Goal: Task Accomplishment & Management: Manage account settings

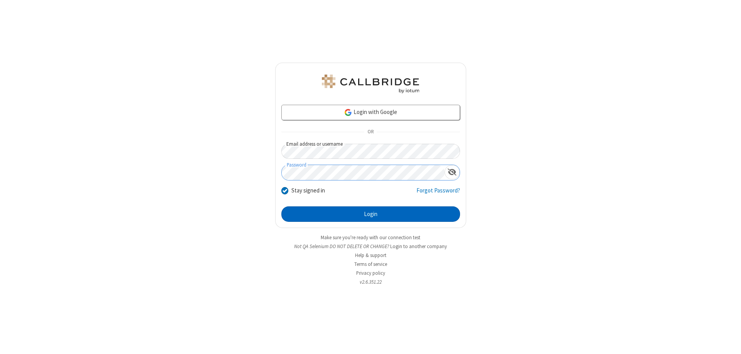
click at [371, 214] on button "Login" at bounding box center [370, 213] width 179 height 15
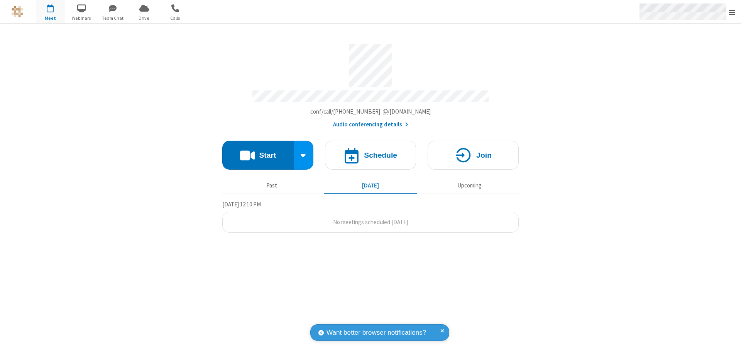
click at [732, 12] on span "Open menu" at bounding box center [732, 12] width 6 height 8
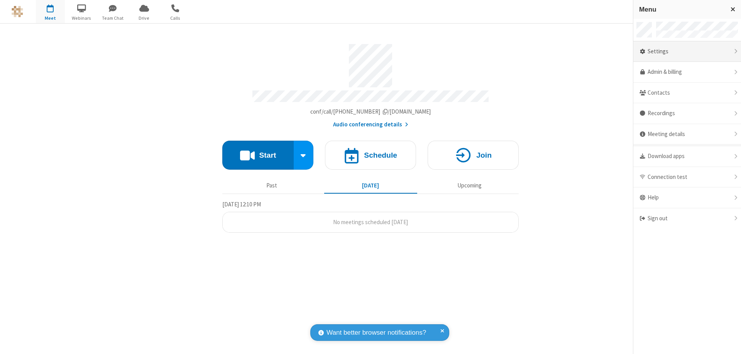
click at [687, 51] on div "Settings" at bounding box center [687, 51] width 108 height 21
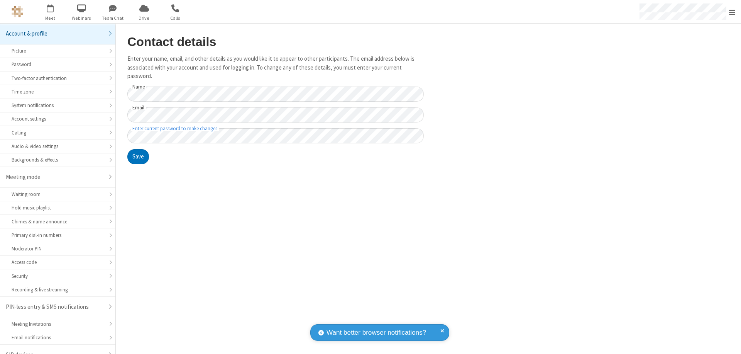
scroll to position [11, 0]
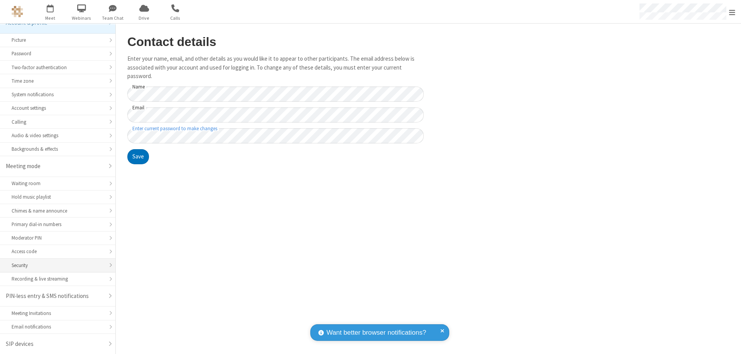
click at [55, 265] on div "Security" at bounding box center [58, 264] width 92 height 7
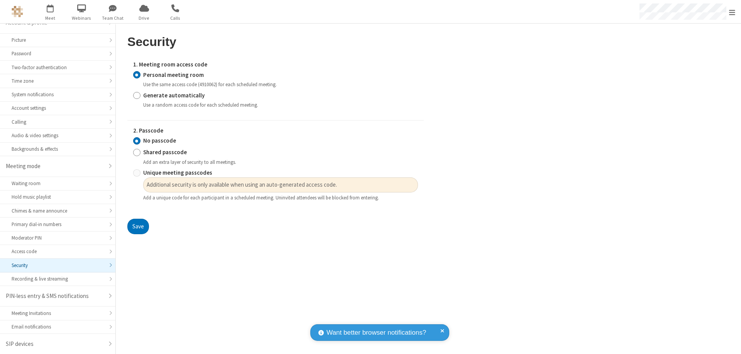
click at [137, 95] on input "Generate automatically" at bounding box center [136, 95] width 7 height 8
radio input "true"
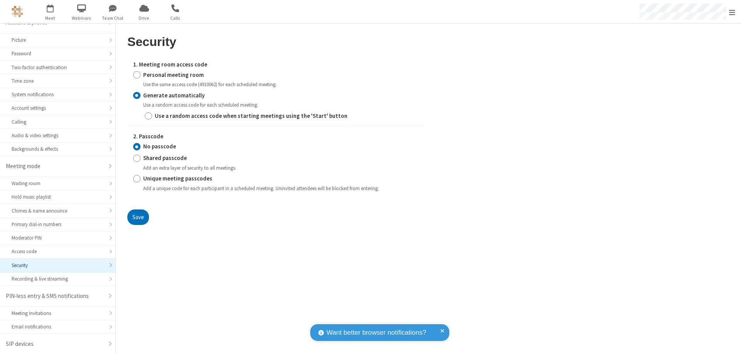
click at [137, 146] on input "No passcode" at bounding box center [136, 146] width 7 height 8
click at [138, 217] on button "Save" at bounding box center [138, 216] width 22 height 15
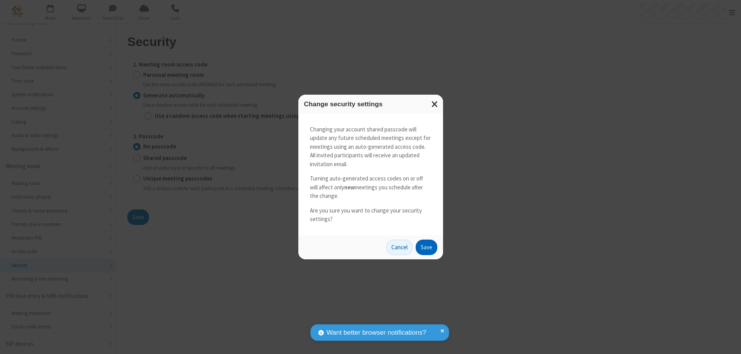
click at [426, 247] on button "Save" at bounding box center [427, 246] width 22 height 15
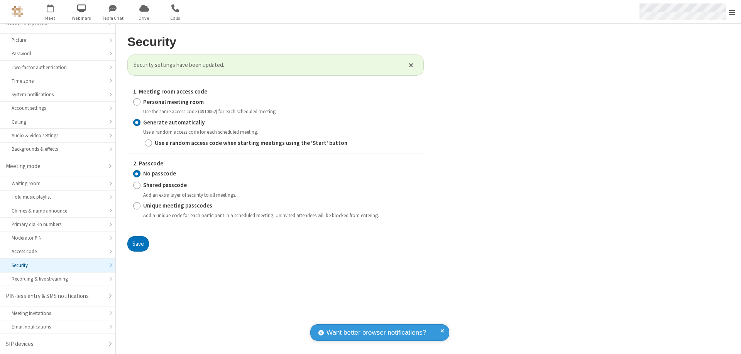
click at [732, 12] on span "Open menu" at bounding box center [732, 12] width 6 height 8
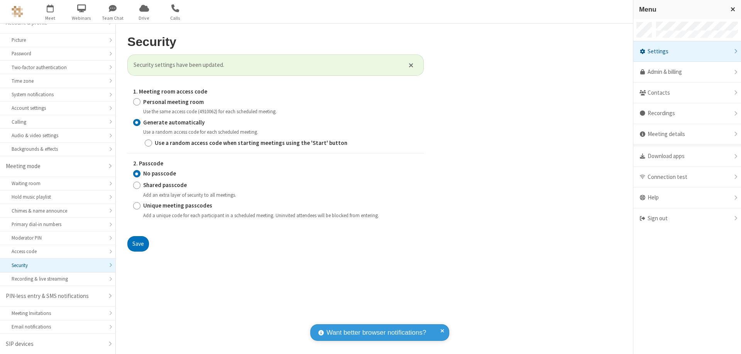
click at [50, 12] on span "button" at bounding box center [50, 8] width 29 height 13
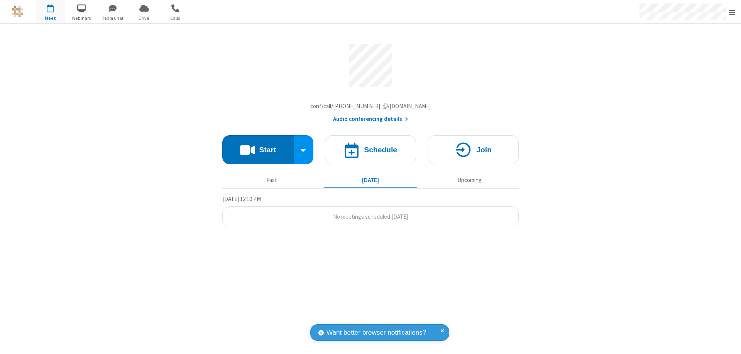
click at [371, 151] on h4 "Schedule" at bounding box center [380, 149] width 33 height 7
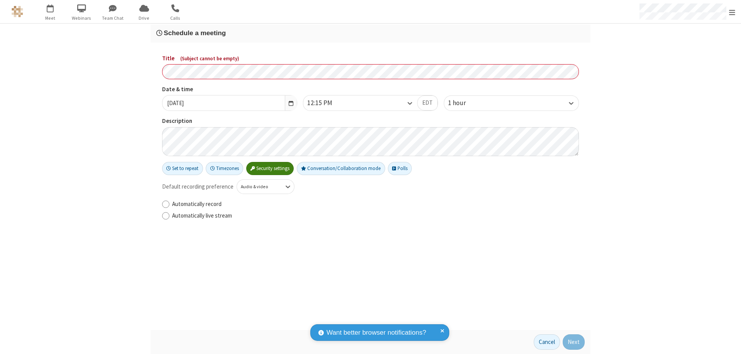
click at [371, 33] on h3 "Schedule a meeting" at bounding box center [370, 32] width 429 height 7
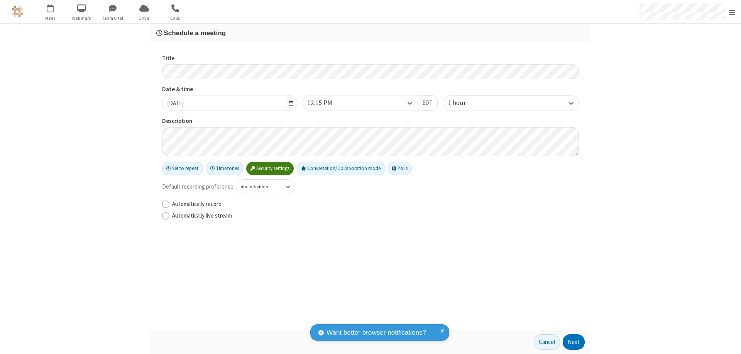
click at [574, 342] on button "Next" at bounding box center [574, 341] width 22 height 15
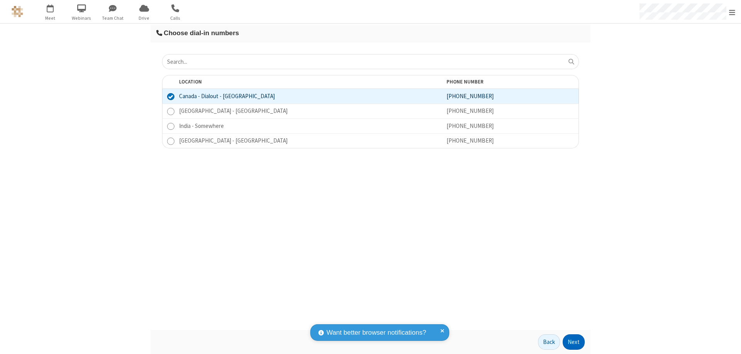
click at [574, 342] on button "Next" at bounding box center [574, 341] width 22 height 15
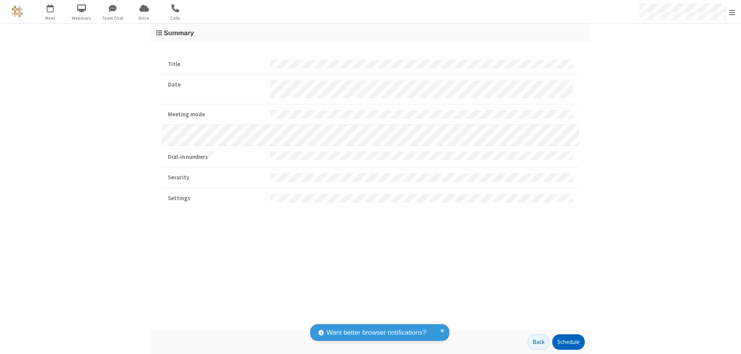
click at [568, 342] on button "Schedule" at bounding box center [568, 341] width 32 height 15
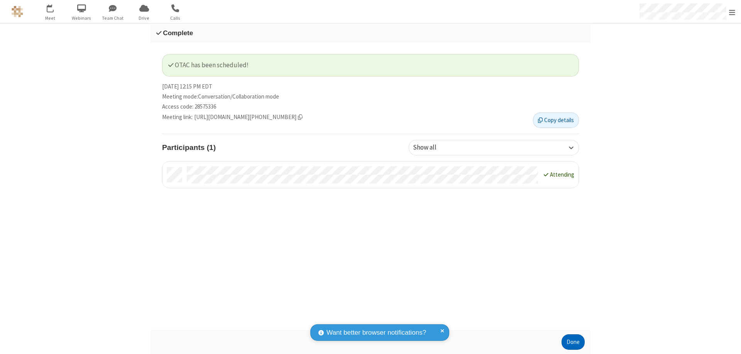
click at [573, 342] on button "Done" at bounding box center [573, 341] width 23 height 15
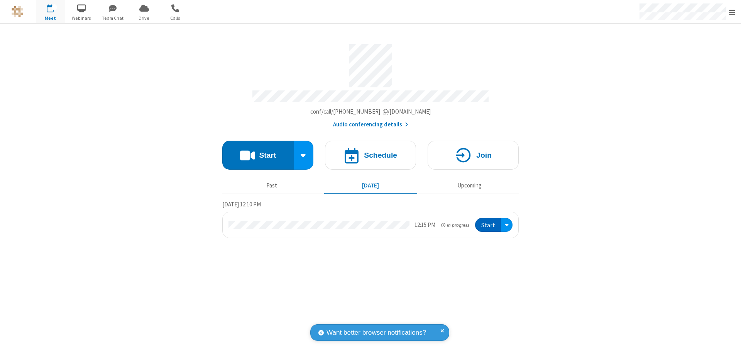
click at [489, 221] on button "Start" at bounding box center [488, 225] width 26 height 14
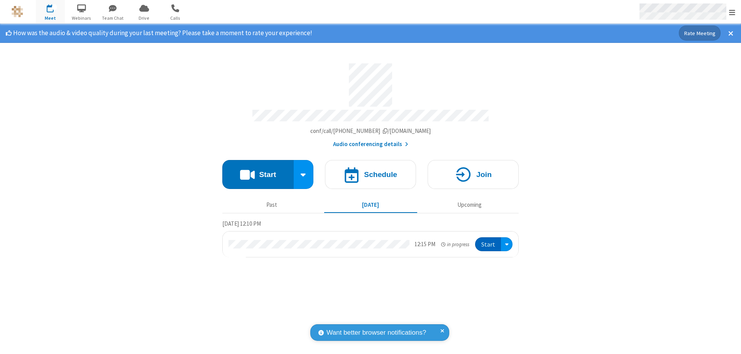
click at [732, 12] on span "Open menu" at bounding box center [732, 12] width 6 height 8
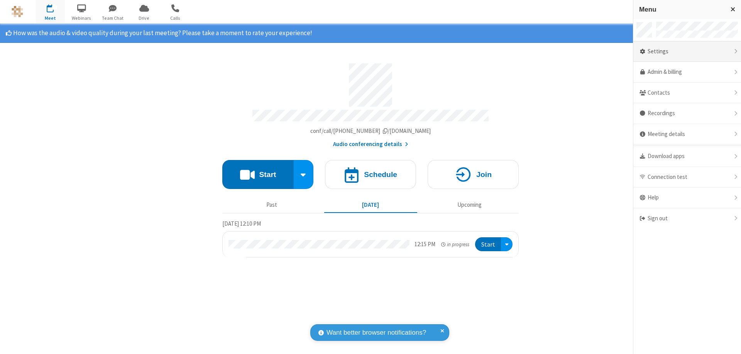
click at [687, 51] on div "Settings" at bounding box center [687, 51] width 108 height 21
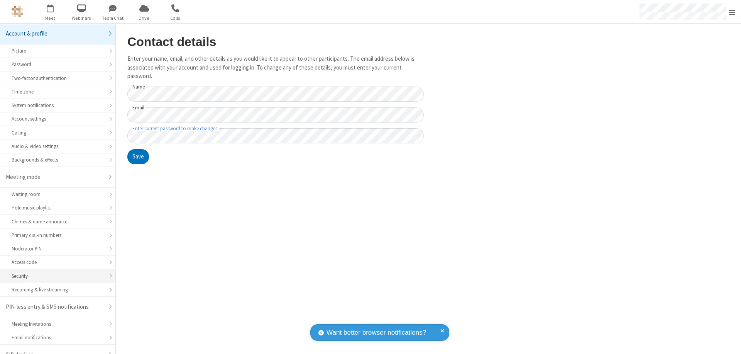
click at [55, 272] on div "Security" at bounding box center [58, 275] width 92 height 7
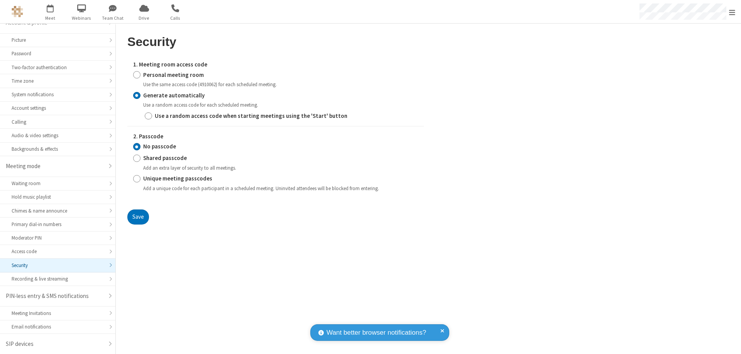
click at [137, 75] on input "Personal meeting room" at bounding box center [136, 75] width 7 height 8
radio input "true"
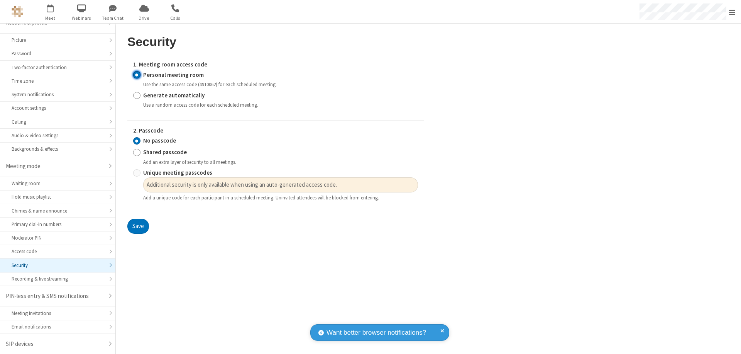
click at [137, 141] on input "No passcode" at bounding box center [136, 141] width 7 height 8
click at [138, 226] on button "Save" at bounding box center [138, 225] width 22 height 15
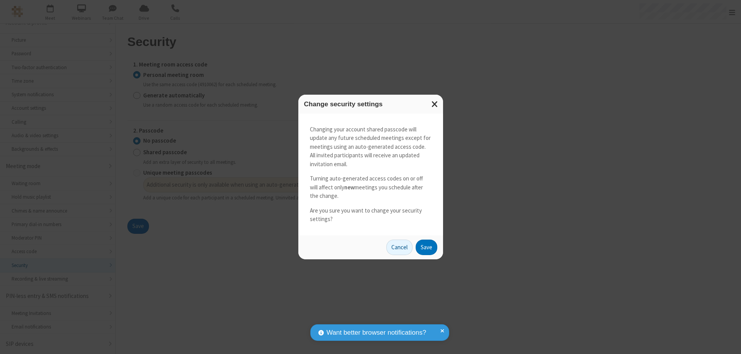
click at [426, 247] on button "Save" at bounding box center [427, 246] width 22 height 15
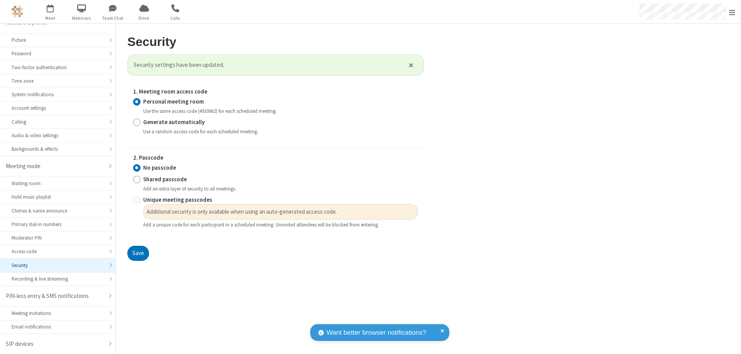
click at [732, 12] on span "Open menu" at bounding box center [732, 12] width 6 height 8
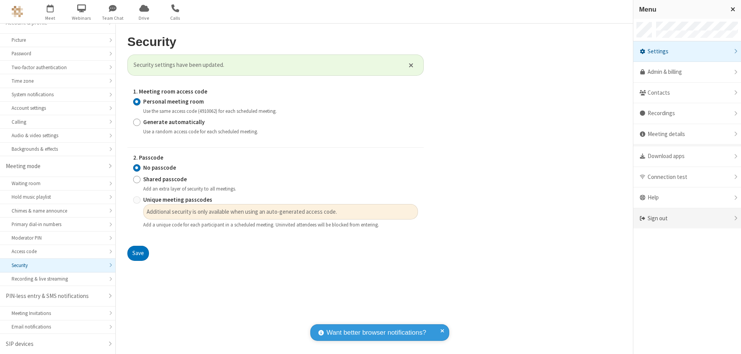
click at [687, 218] on div "Sign out" at bounding box center [687, 218] width 108 height 20
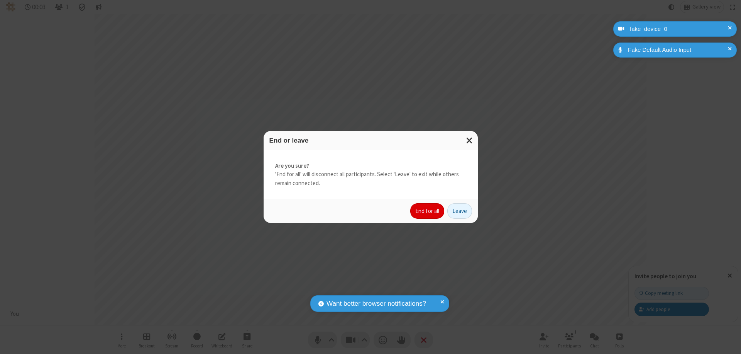
click at [428, 211] on button "End for all" at bounding box center [427, 210] width 34 height 15
